Goal: Transaction & Acquisition: Obtain resource

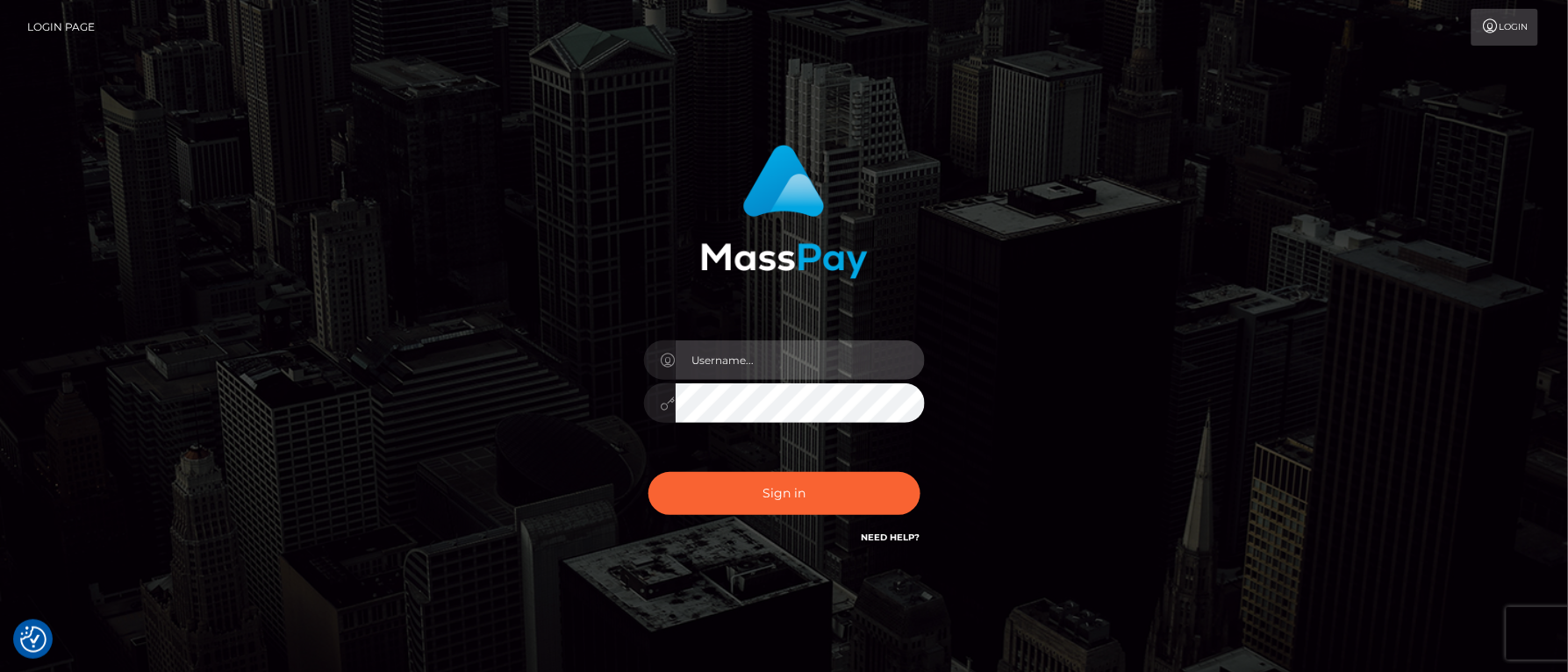
type input "Jeane.B2"
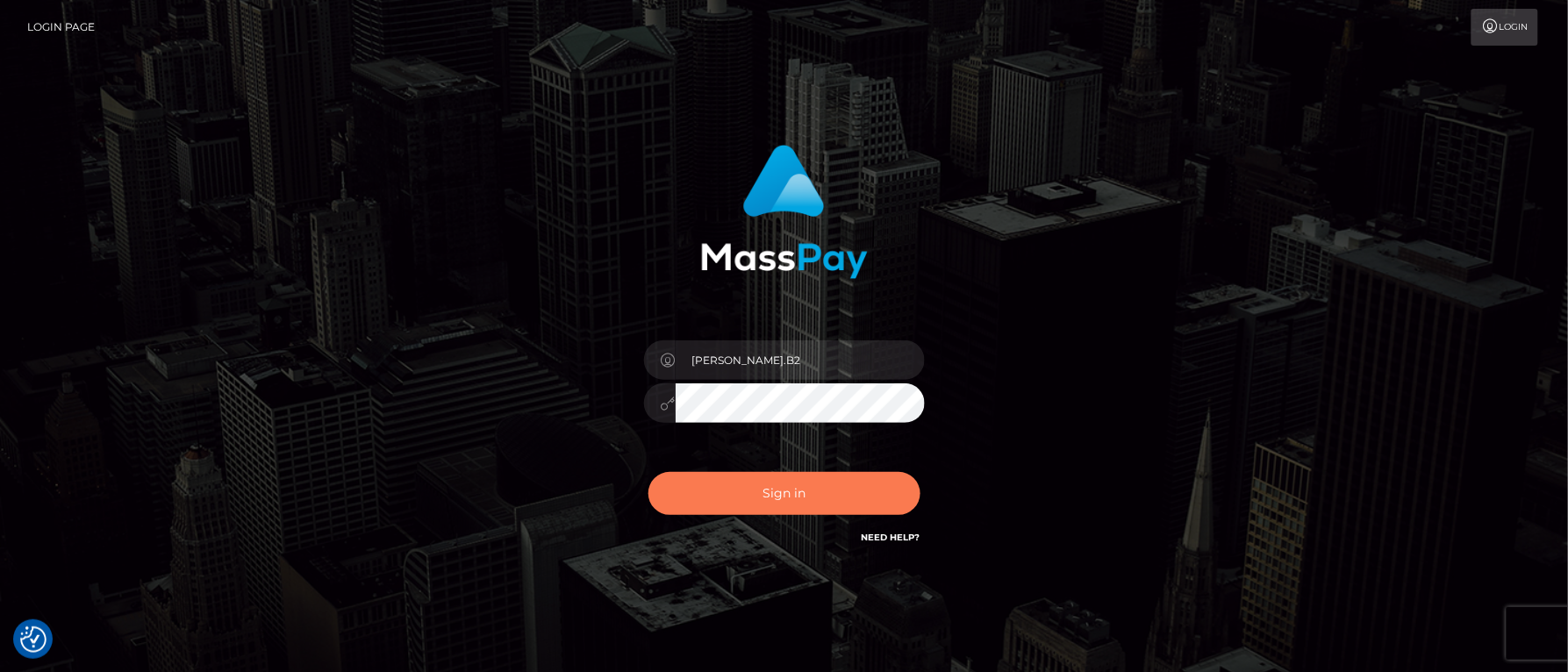
drag, startPoint x: 0, startPoint y: 0, endPoint x: 844, endPoint y: 503, distance: 982.5
click at [844, 503] on button "Sign in" at bounding box center [784, 493] width 272 height 43
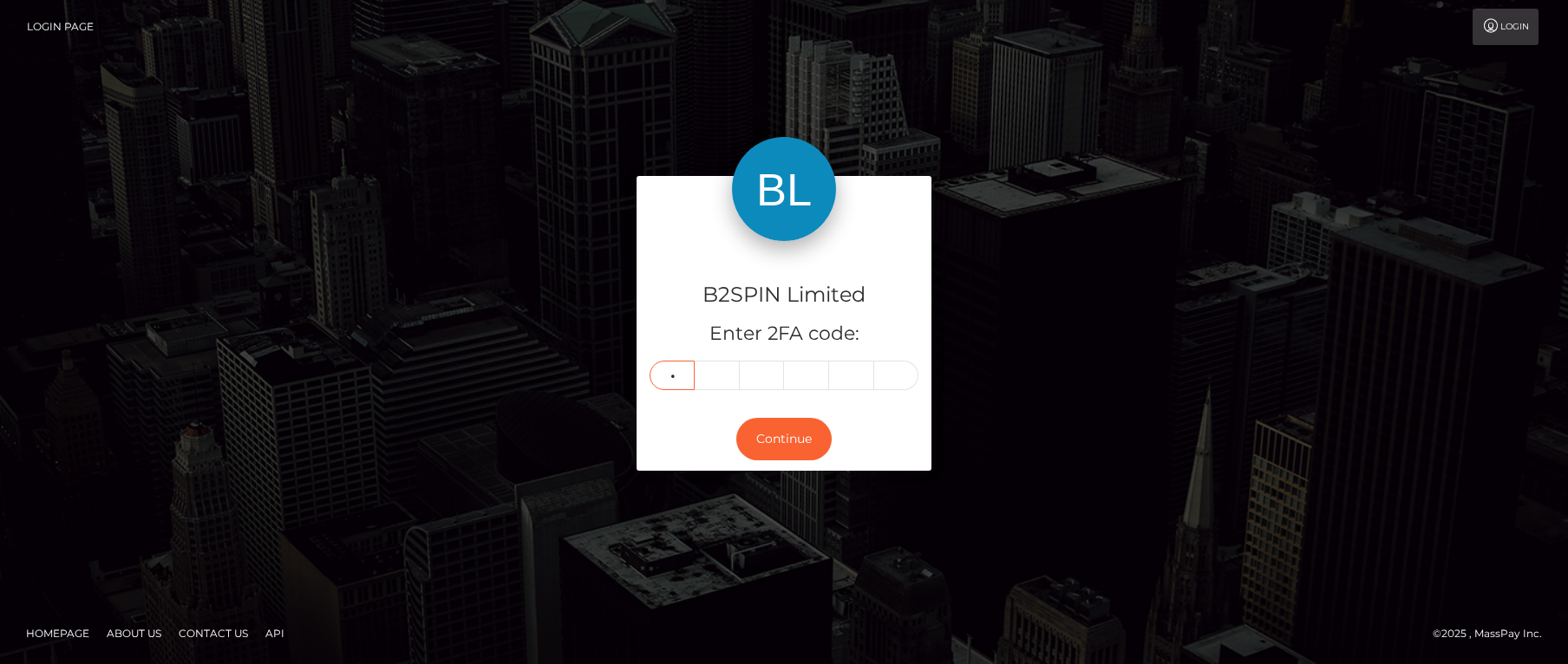
type input "4"
type input "7"
type input "5"
type input "6"
type input "0"
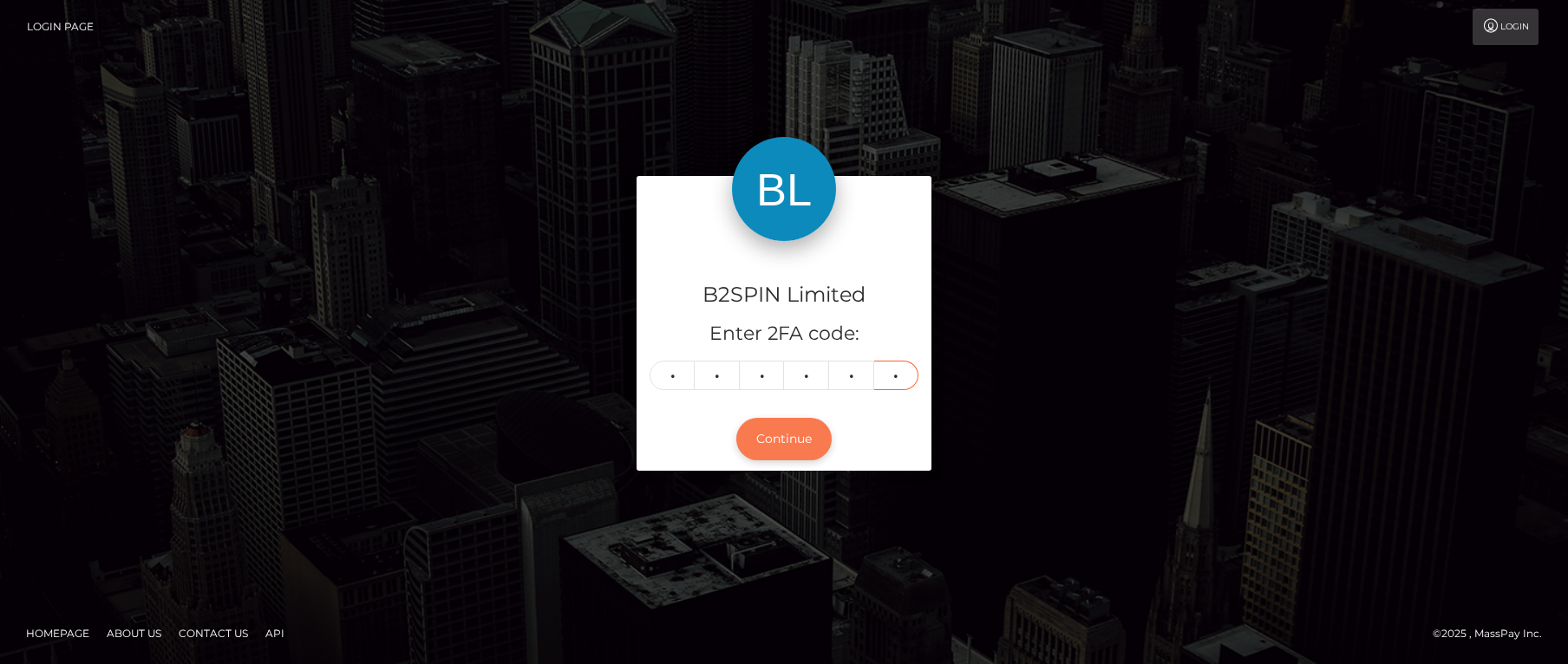
type input "9"
click at [771, 430] on button "Continue" at bounding box center [784, 439] width 95 height 42
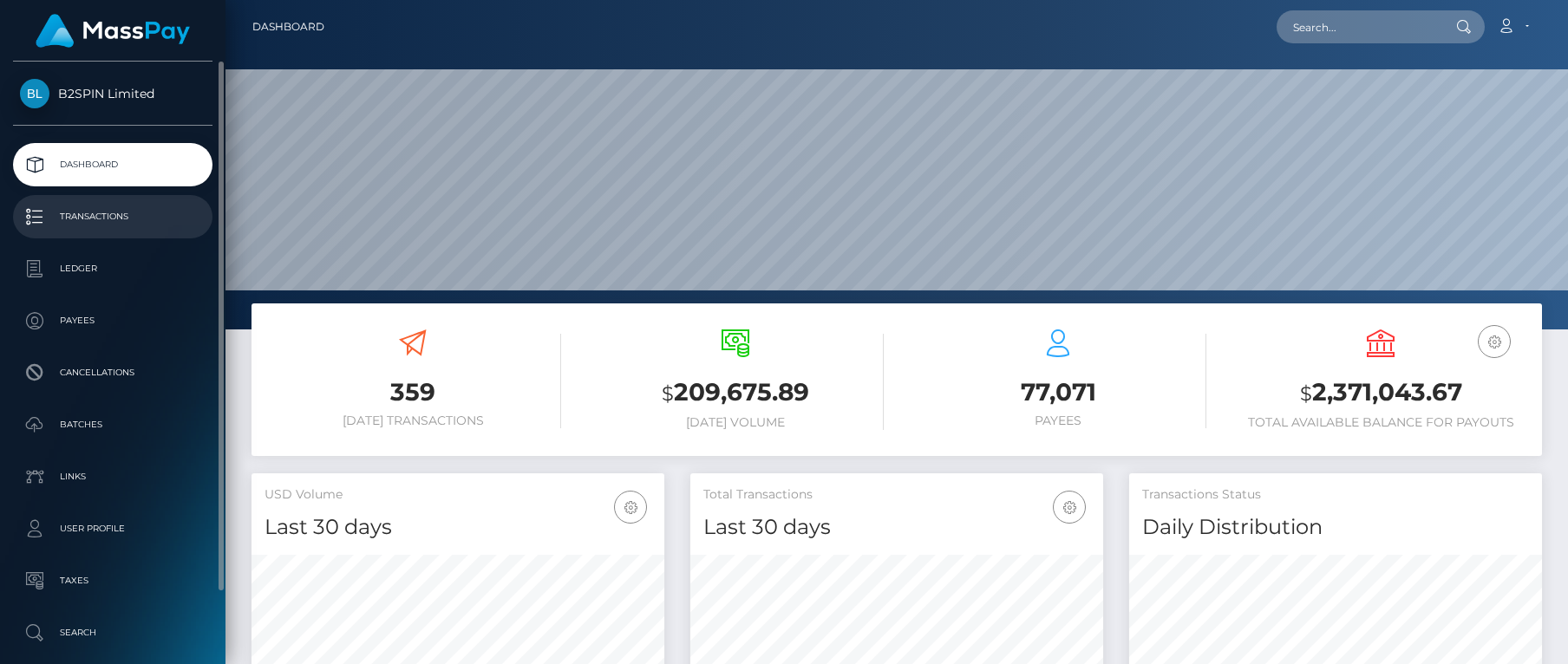
scroll to position [308, 413]
click at [90, 209] on p "Transactions" at bounding box center [112, 216] width 186 height 26
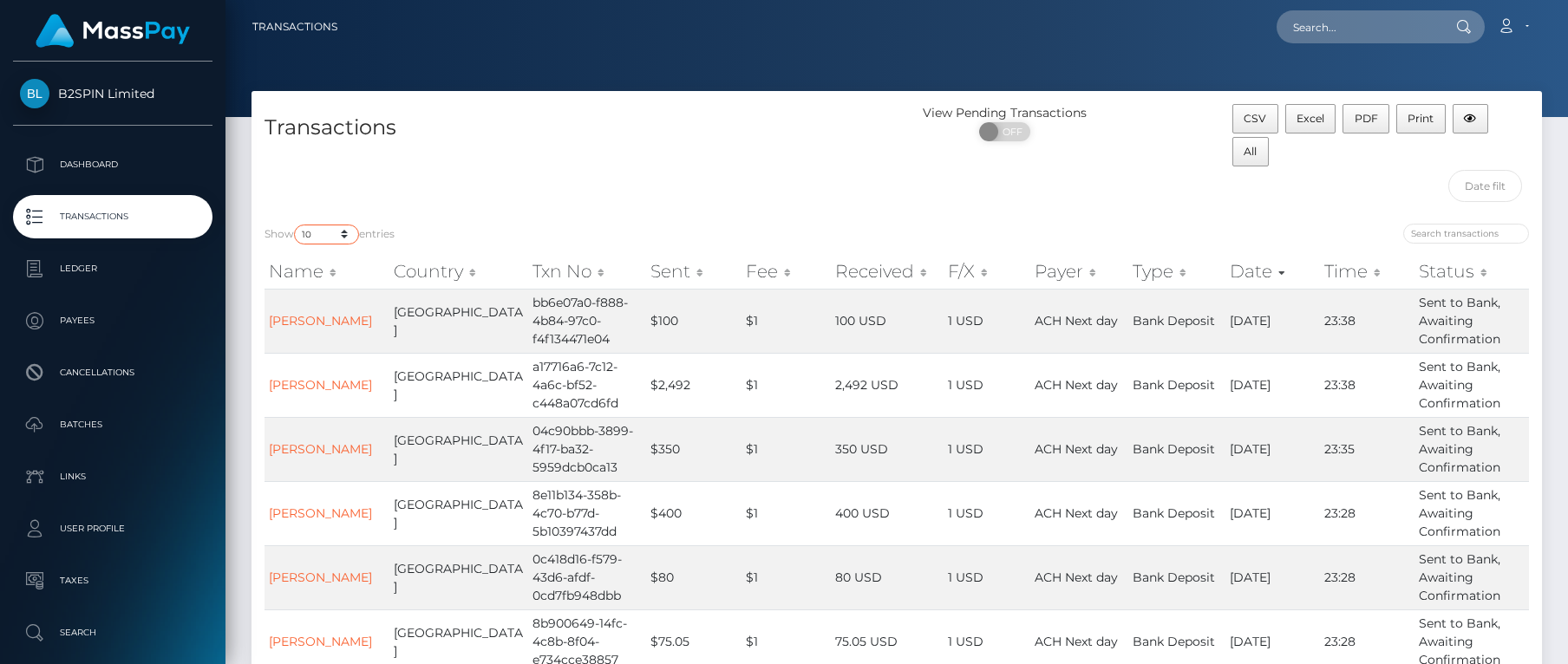
click at [321, 238] on select "10 25 50 100 250 500 1,000 3,500" at bounding box center [327, 234] width 65 height 20
select select "3500"
click at [296, 224] on select "10 25 50 100 250 500 1,000 3,500" at bounding box center [327, 234] width 65 height 20
click at [1462, 230] on input "search" at bounding box center [1467, 233] width 126 height 20
click at [1462, 243] on input "search" at bounding box center [1467, 233] width 126 height 20
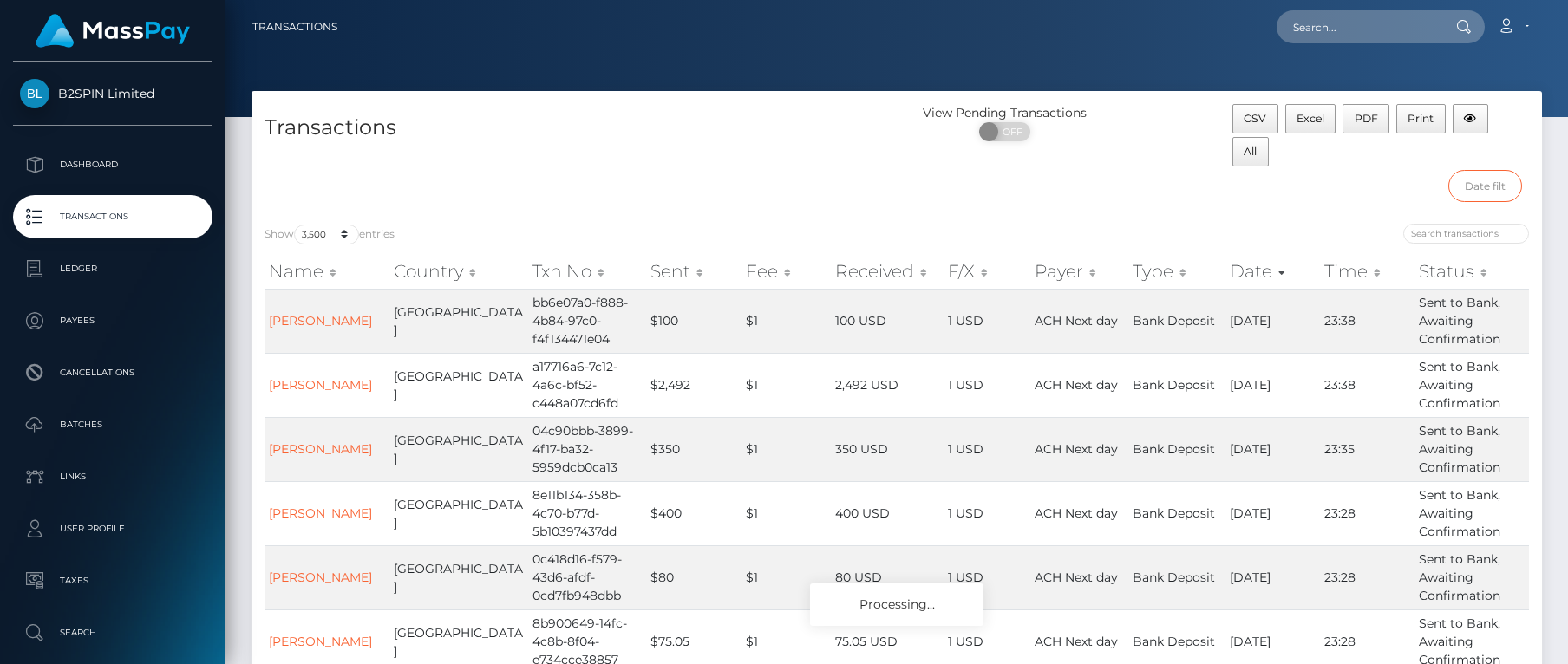
click at [1486, 188] on input "text" at bounding box center [1485, 186] width 75 height 32
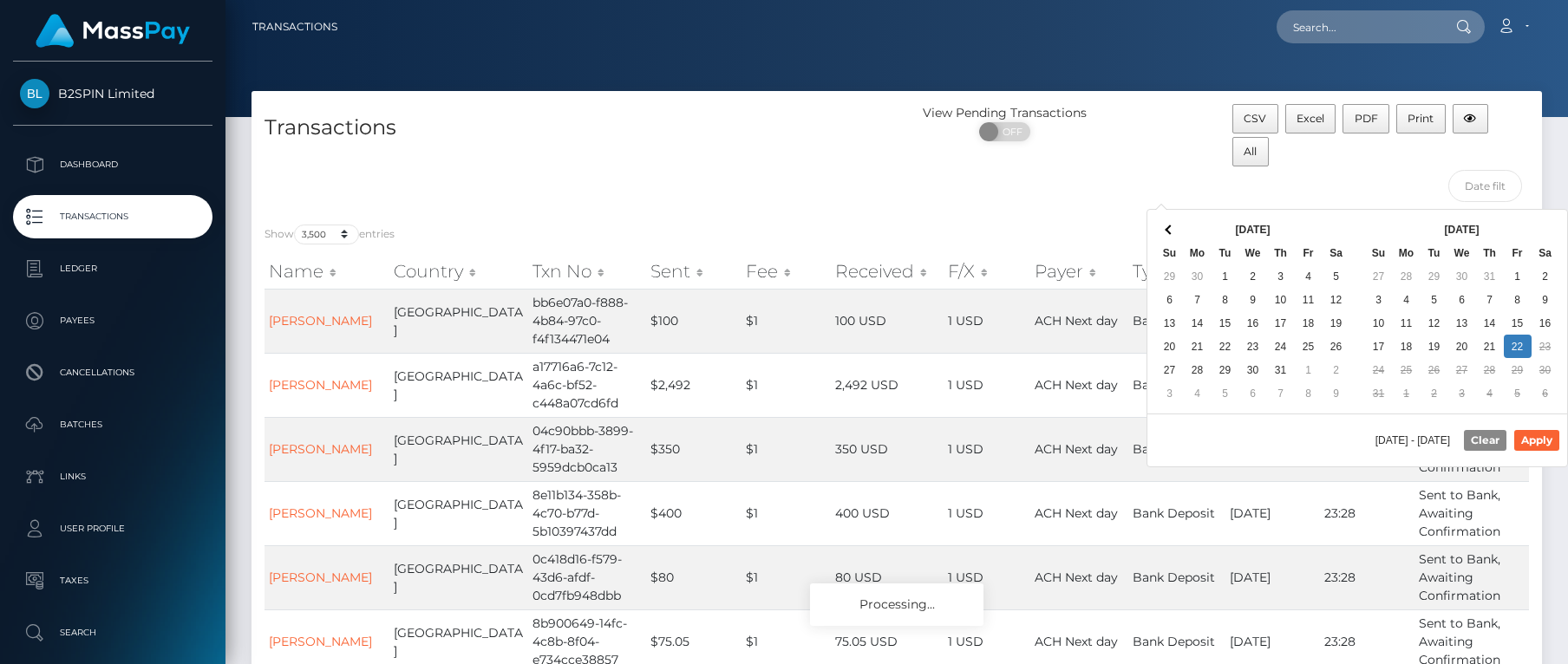
click at [1270, 439] on div "[DATE] - [DATE] Clear Apply" at bounding box center [1357, 441] width 420 height 53
click at [1549, 444] on button "Apply" at bounding box center [1537, 440] width 45 height 21
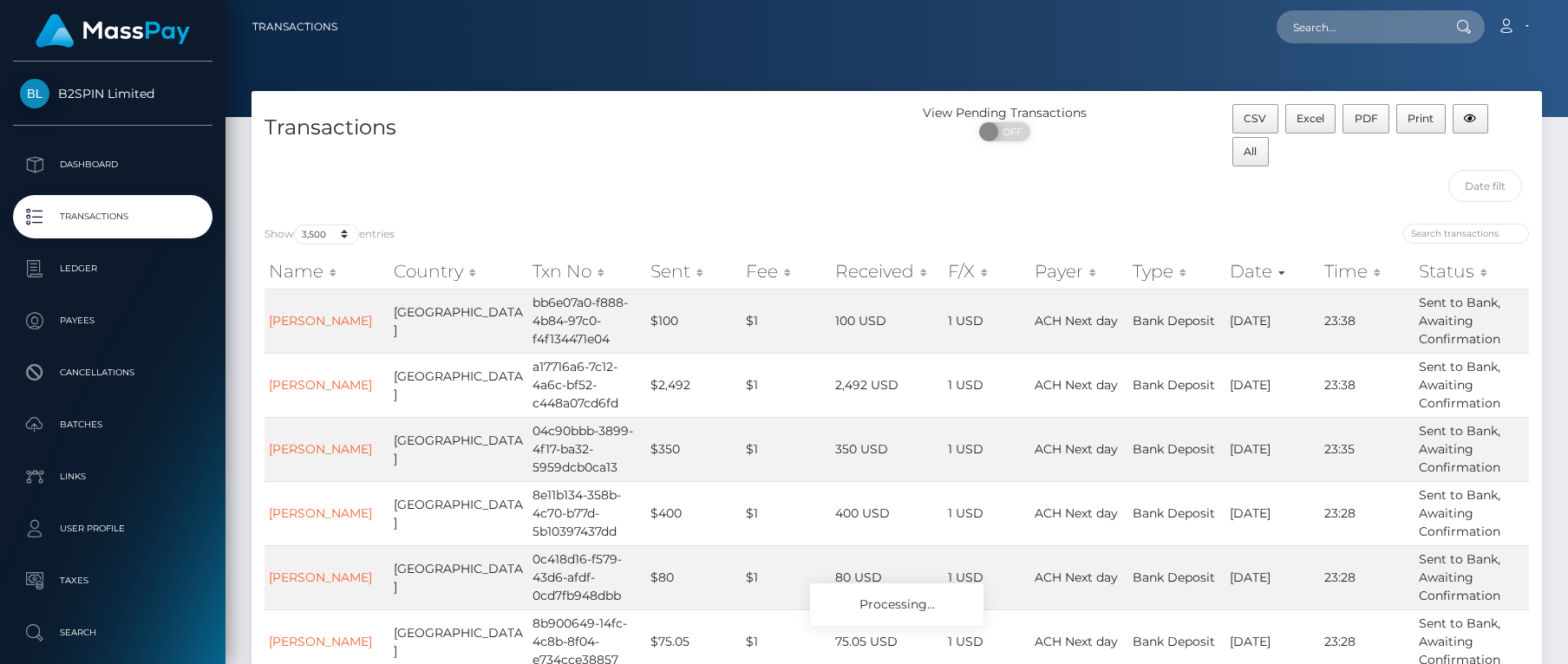
type input "[DATE] - [DATE]"
click at [1316, 125] on button "Excel" at bounding box center [1311, 119] width 51 height 30
click at [1143, 18] on div "Loading... Loading... Account Edit Profile Logout" at bounding box center [946, 27] width 1190 height 36
click at [1191, 31] on div "Loading... Loading... Account Edit Profile Logout" at bounding box center [946, 27] width 1190 height 36
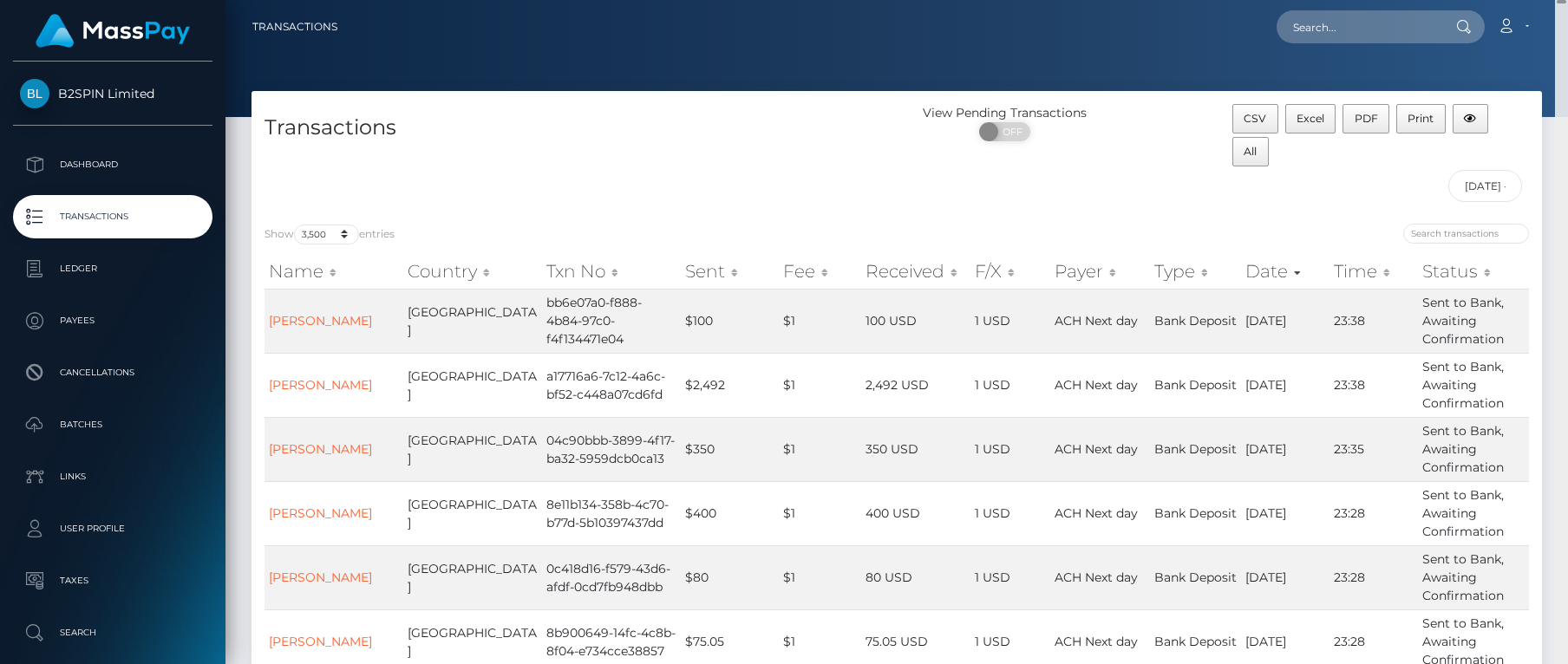
drag, startPoint x: 1564, startPoint y: 54, endPoint x: 1653, endPoint y: -151, distance: 223.5
click at [1567, 0] on html "B2SPIN Limited Dashboard Transactions Ledger Payees Cancellations" at bounding box center [784, 332] width 1568 height 664
click at [1256, 157] on span "All" at bounding box center [1249, 151] width 13 height 13
click at [392, 182] on div "Transactions" at bounding box center [574, 157] width 645 height 106
